Goal: Information Seeking & Learning: Learn about a topic

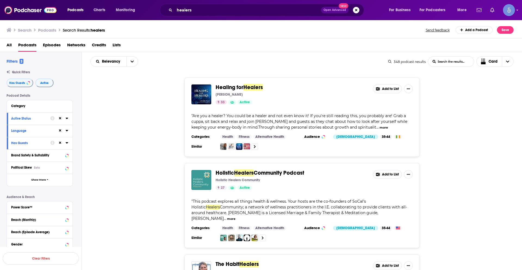
click at [155, 181] on div "Holistic Healers Community Podcast Holistic Healers Community 27 Active Add to …" at bounding box center [302, 205] width 441 height 85
click at [453, 87] on div "Healing for Healers [PERSON_NAME] 33 Active Add to List " Are you a healer? You…" at bounding box center [302, 117] width 441 height 79
click at [158, 168] on div "Holistic Healers Community Podcast Holistic Healers Community 27 Active Add to …" at bounding box center [302, 205] width 441 height 85
drag, startPoint x: 158, startPoint y: 168, endPoint x: 158, endPoint y: 102, distance: 65.3
click at [158, 168] on div "Holistic Healers Community Podcast Holistic Healers Community 27 Active Add to …" at bounding box center [302, 205] width 441 height 85
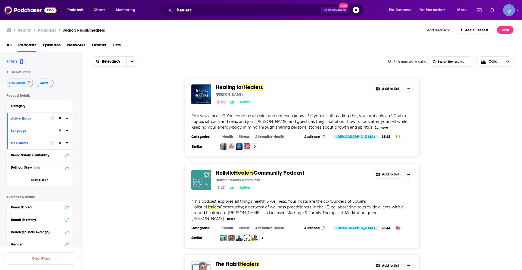
click at [151, 145] on div "Healing for Healers [PERSON_NAME] 33 Active Add to List " Are you a healer? You…" at bounding box center [302, 117] width 441 height 79
click at [144, 201] on div "Holistic Healers Community Podcast Holistic Healers Community 27 Active Add to …" at bounding box center [302, 205] width 441 height 85
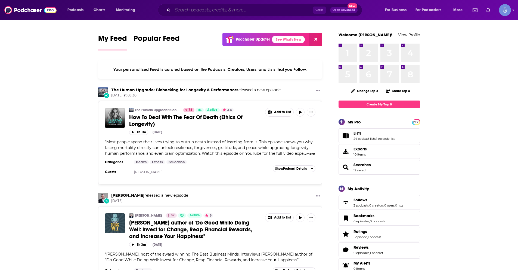
click at [205, 13] on input "Search podcasts, credits, & more..." at bounding box center [243, 10] width 140 height 9
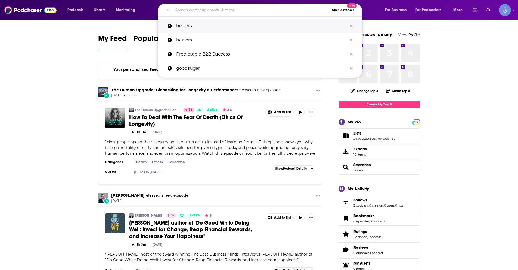
click at [199, 24] on p "healers" at bounding box center [261, 26] width 171 height 14
type input "healers"
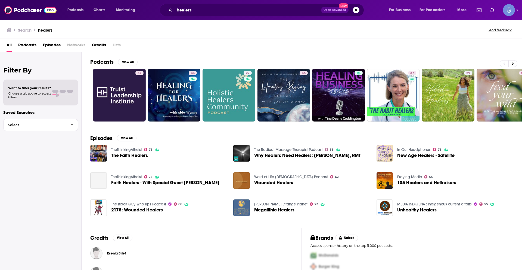
click at [24, 44] on span "Podcasts" at bounding box center [27, 46] width 18 height 11
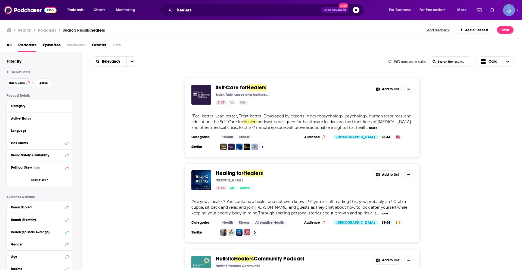
click at [21, 84] on span "Has Guests" at bounding box center [17, 82] width 16 height 3
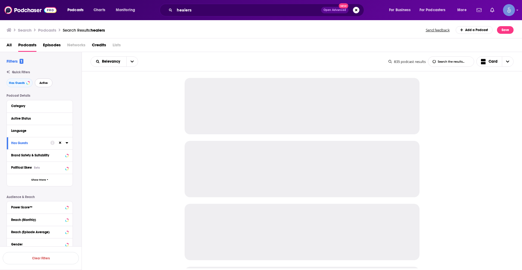
click at [46, 83] on span "Active" at bounding box center [43, 82] width 8 height 3
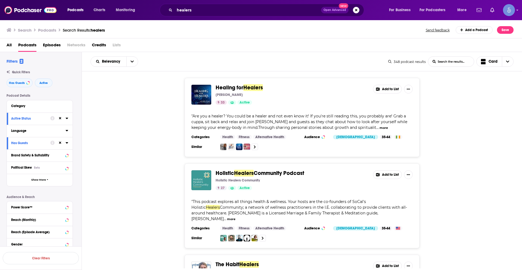
click at [66, 130] on icon at bounding box center [67, 130] width 3 height 4
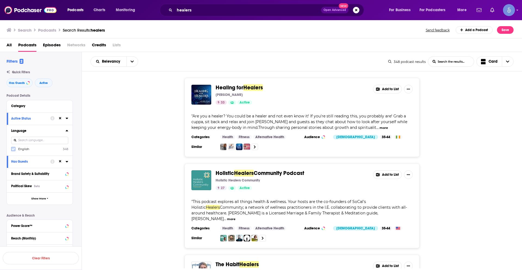
click at [13, 147] on label at bounding box center [13, 149] width 4 height 4
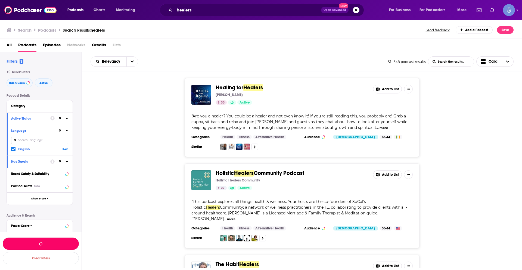
click at [66, 242] on button "button" at bounding box center [41, 243] width 76 height 12
click at [144, 151] on div "Healing for Healers [PERSON_NAME] 33 Active Add to List " Are you a healer? You…" at bounding box center [302, 117] width 441 height 79
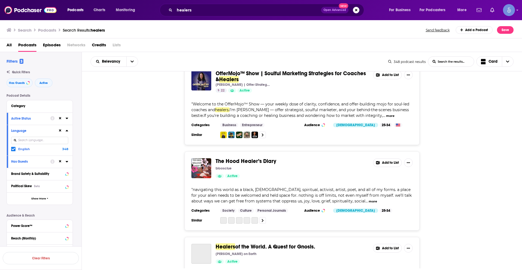
scroll to position [626, 0]
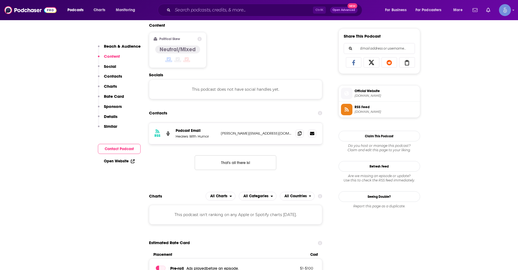
scroll to position [354, 0]
